Goal: Transaction & Acquisition: Purchase product/service

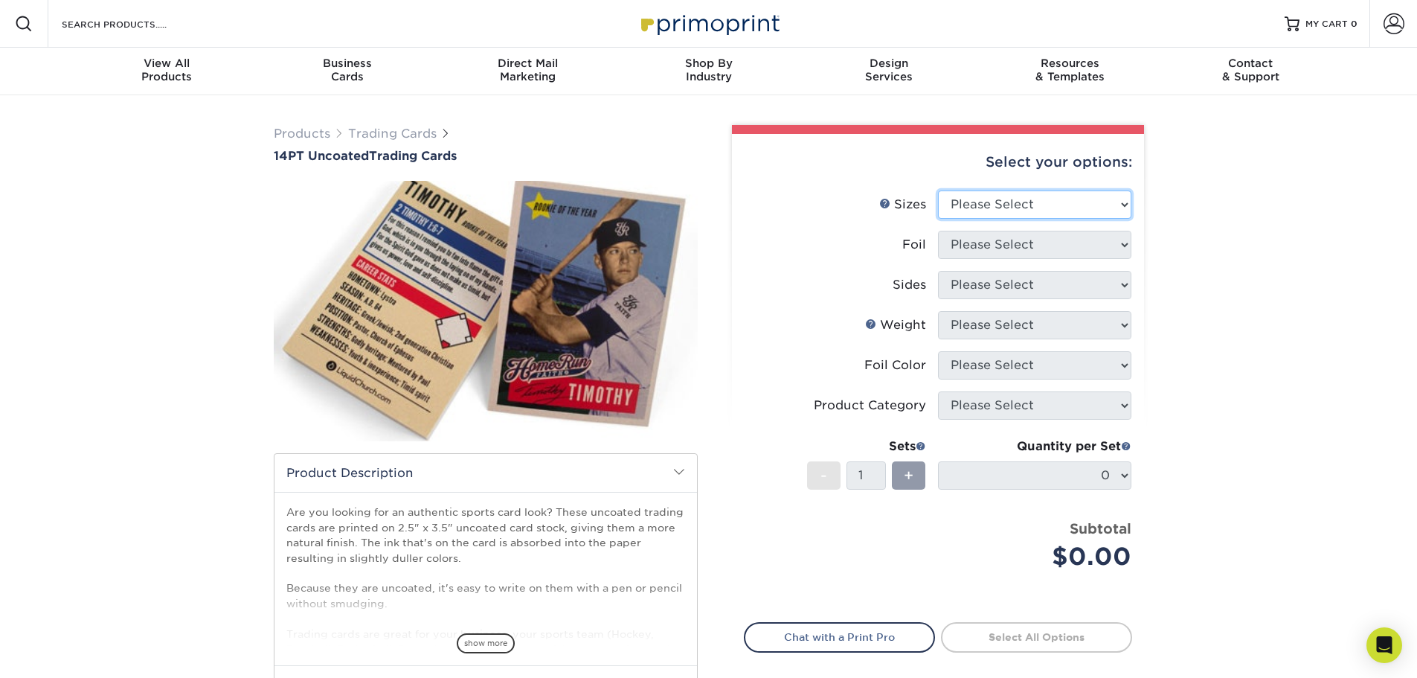
click at [1016, 203] on select "Please Select 2.5" x 3.5"" at bounding box center [1034, 204] width 193 height 28
select select "2.50x3.50"
click at [938, 190] on select "Please Select 2.5" x 3.5"" at bounding box center [1034, 204] width 193 height 28
click at [1000, 242] on select "Please Select Yes No" at bounding box center [1034, 245] width 193 height 28
select select "1"
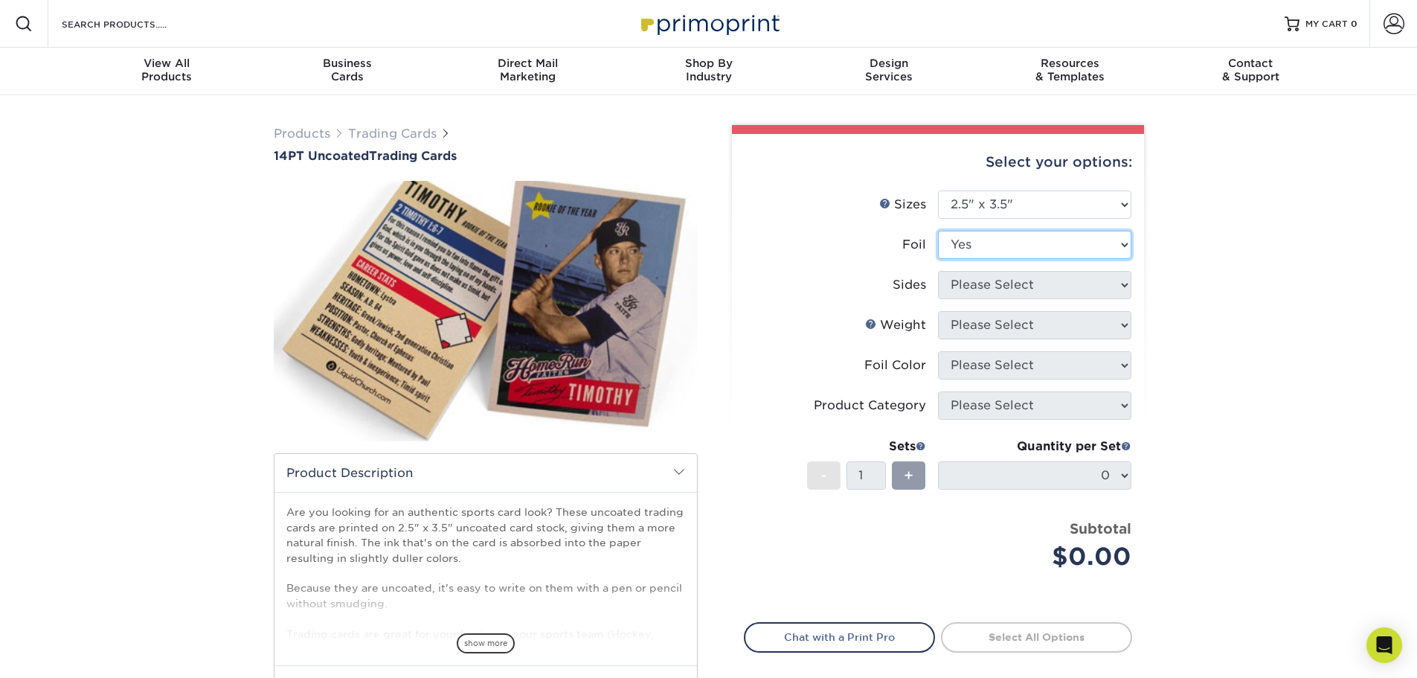
click at [938, 231] on select "Please Select Yes No" at bounding box center [1034, 245] width 193 height 28
click at [985, 286] on select "Please Select Print Both Sides - Foil Both Sides Print Both Sides - Foil Front …" at bounding box center [1034, 285] width 193 height 28
select select "34527644-b4fd-4ffb-9092-1318eefcd9d9"
click at [938, 271] on select "Please Select Print Both Sides - Foil Both Sides Print Both Sides - Foil Front …" at bounding box center [1034, 285] width 193 height 28
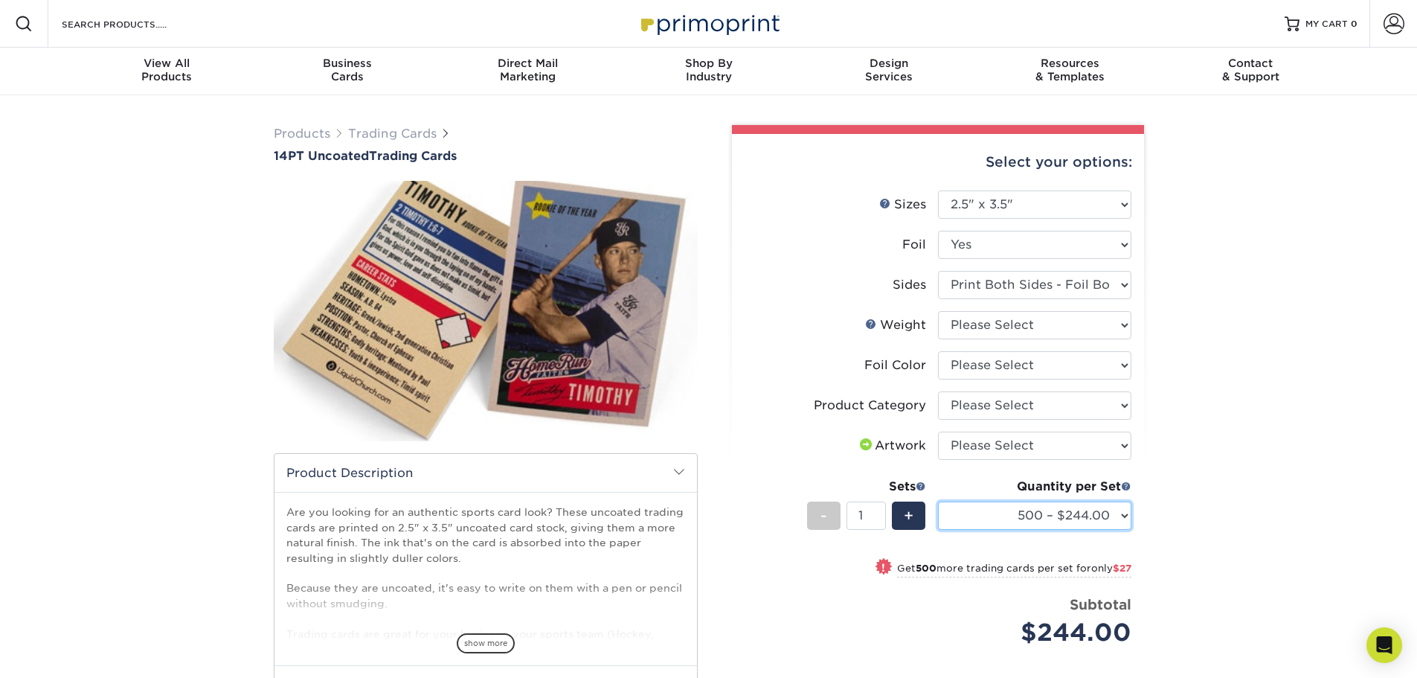
click at [1049, 518] on select "500 – $244.00 1000 – $271.00 2500 – $621.00 5000 – $1159.00" at bounding box center [1034, 515] width 193 height 28
click at [1279, 492] on div "Products Trading Cards 14PT Uncoated Trading Cards show more Templates" at bounding box center [708, 483] width 1417 height 776
click at [1049, 331] on select "Please Select 14PT Uncoated" at bounding box center [1034, 325] width 193 height 28
